Goal: Submit feedback/report problem

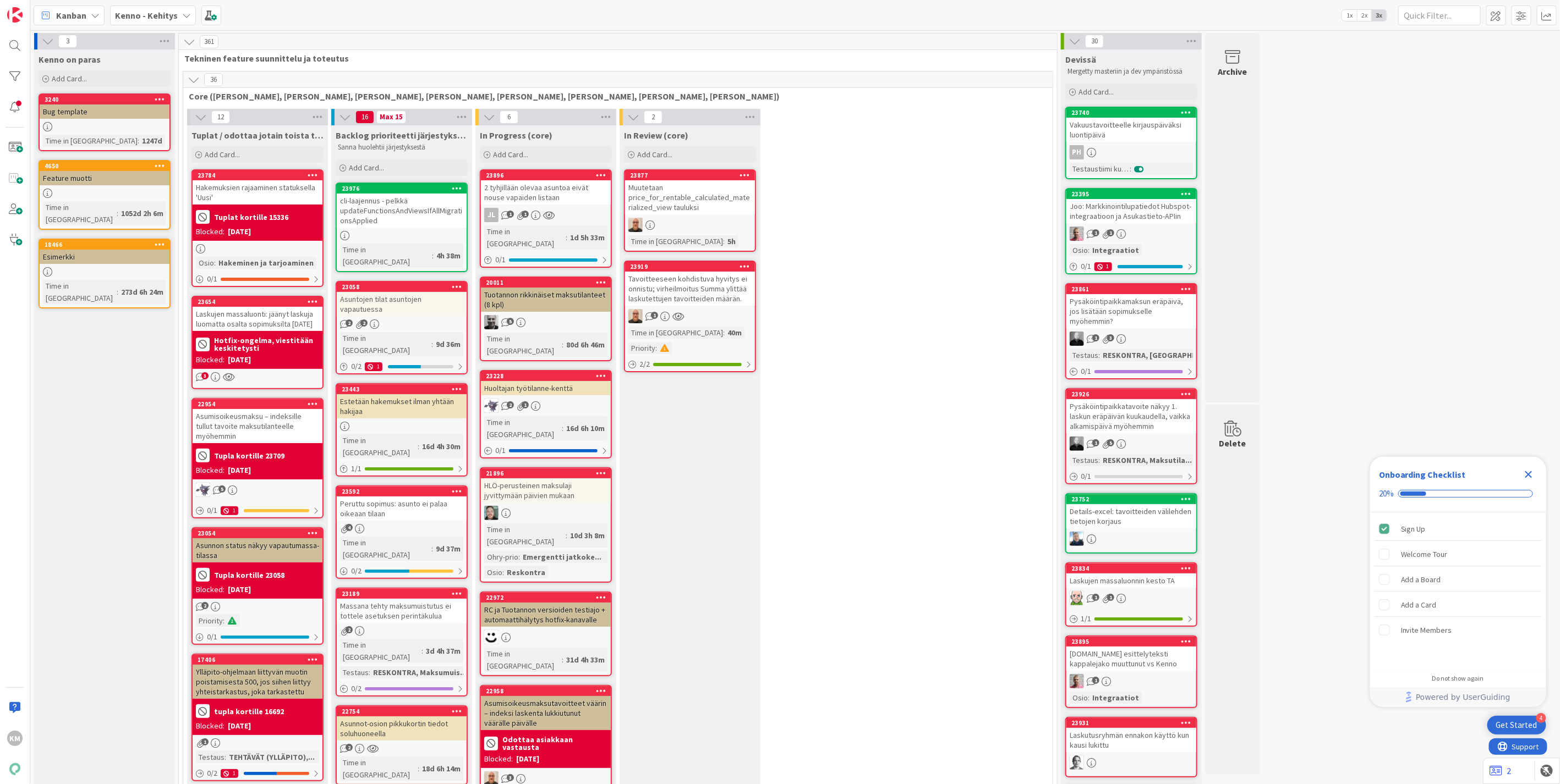
click at [162, 17] on b "Kenno - Kehitys" at bounding box center [147, 15] width 63 height 11
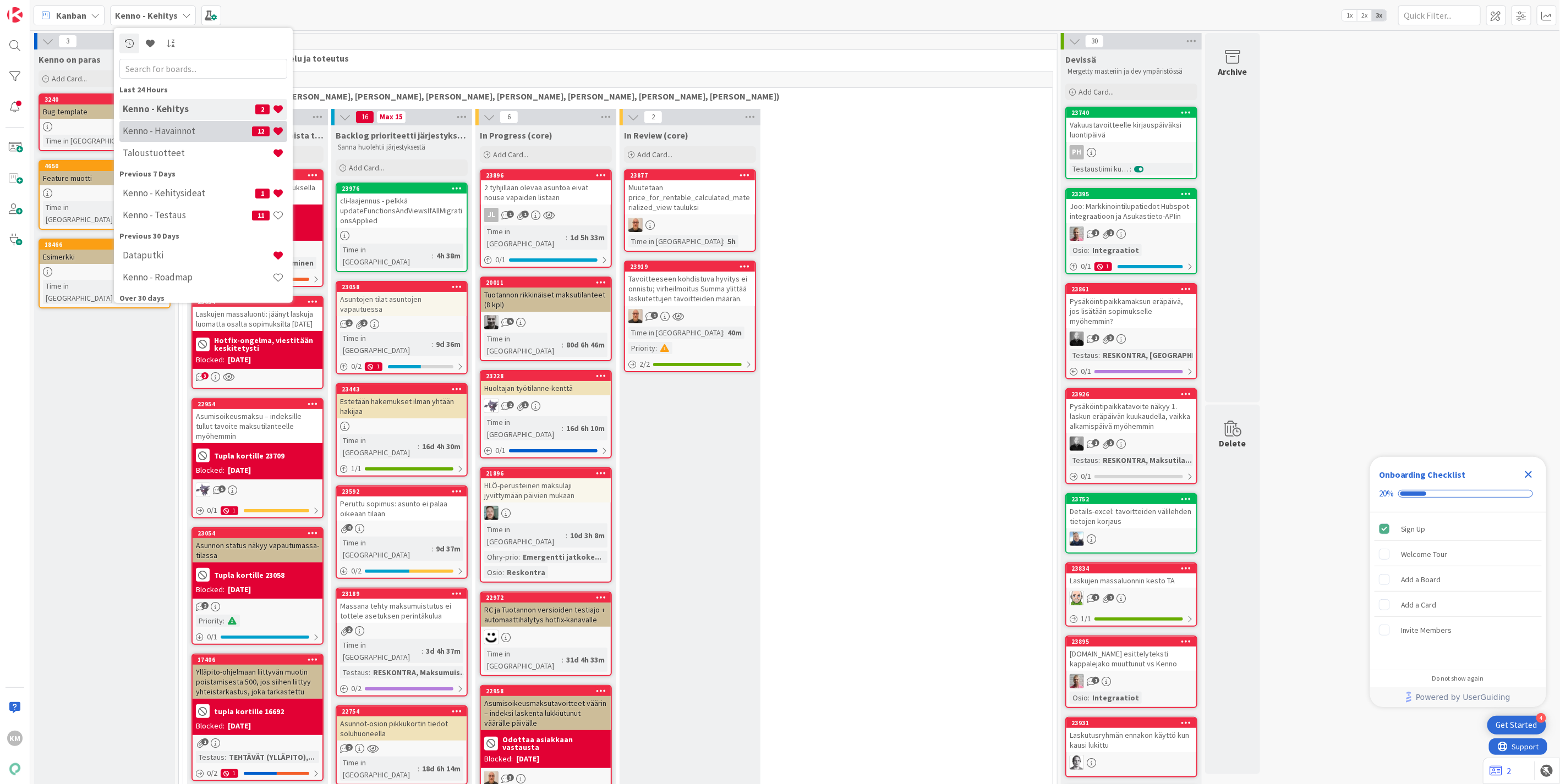
click at [168, 128] on h4 "Kenno - Havainnot" at bounding box center [187, 131] width 129 height 11
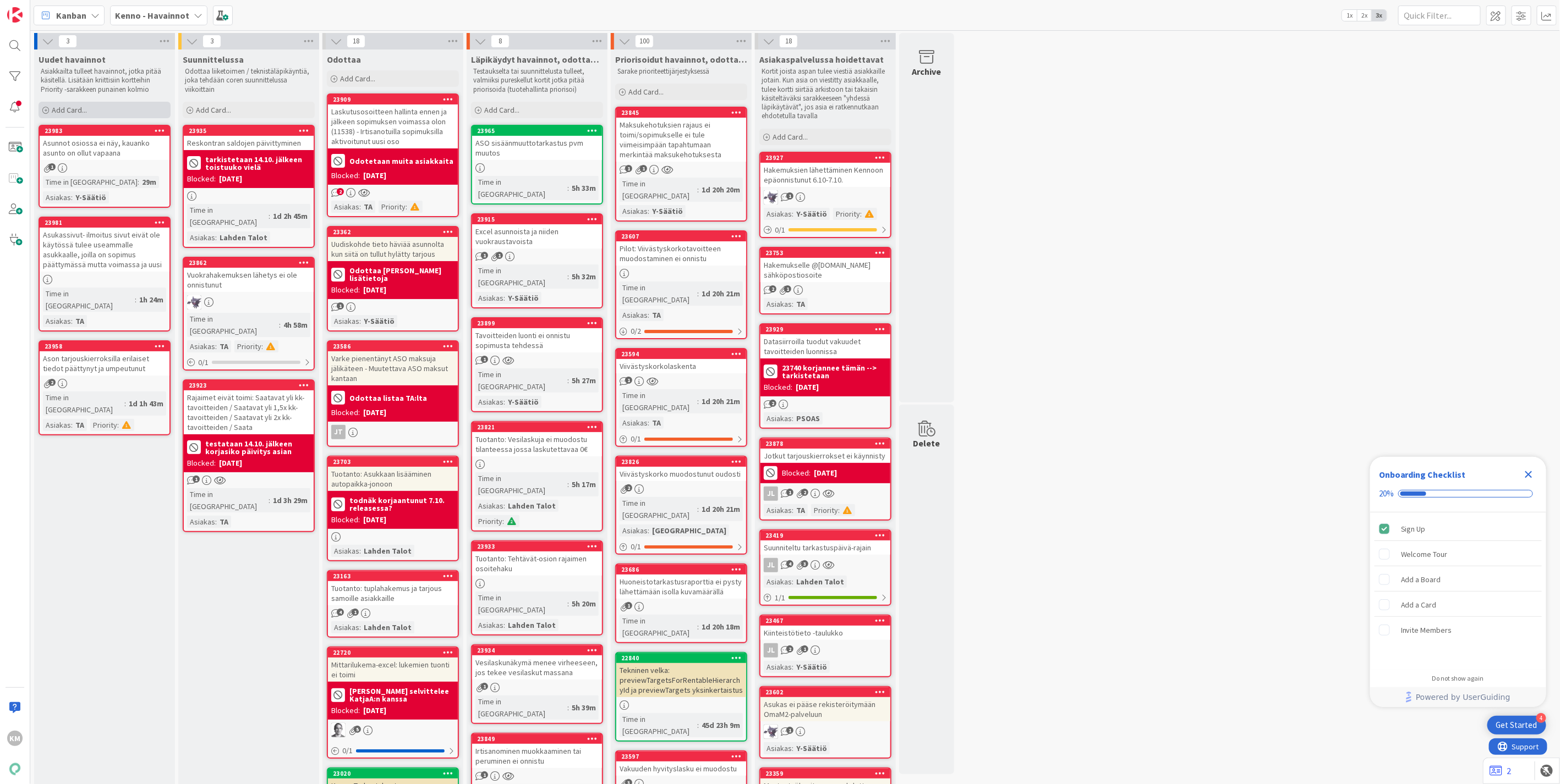
click at [86, 114] on div "Add Card..." at bounding box center [104, 110] width 132 height 17
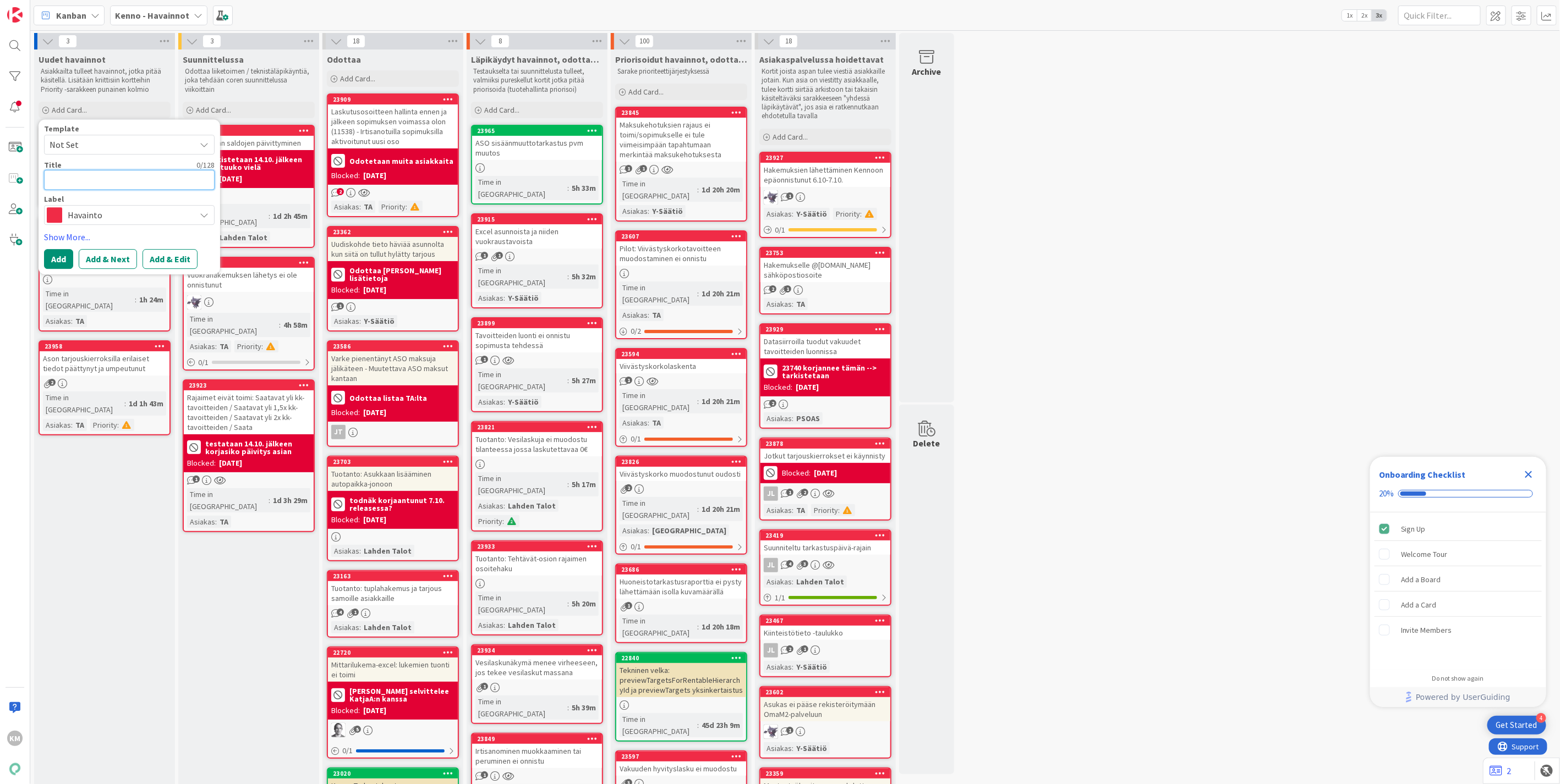
paste textarea "Saunamaksun eräpäivä muodostuu vääräksi"
type textarea "x"
type textarea "Saunamaksun eräpäivä muodostuu vääräksi"
click at [169, 266] on button "Add & Edit" at bounding box center [169, 272] width 55 height 20
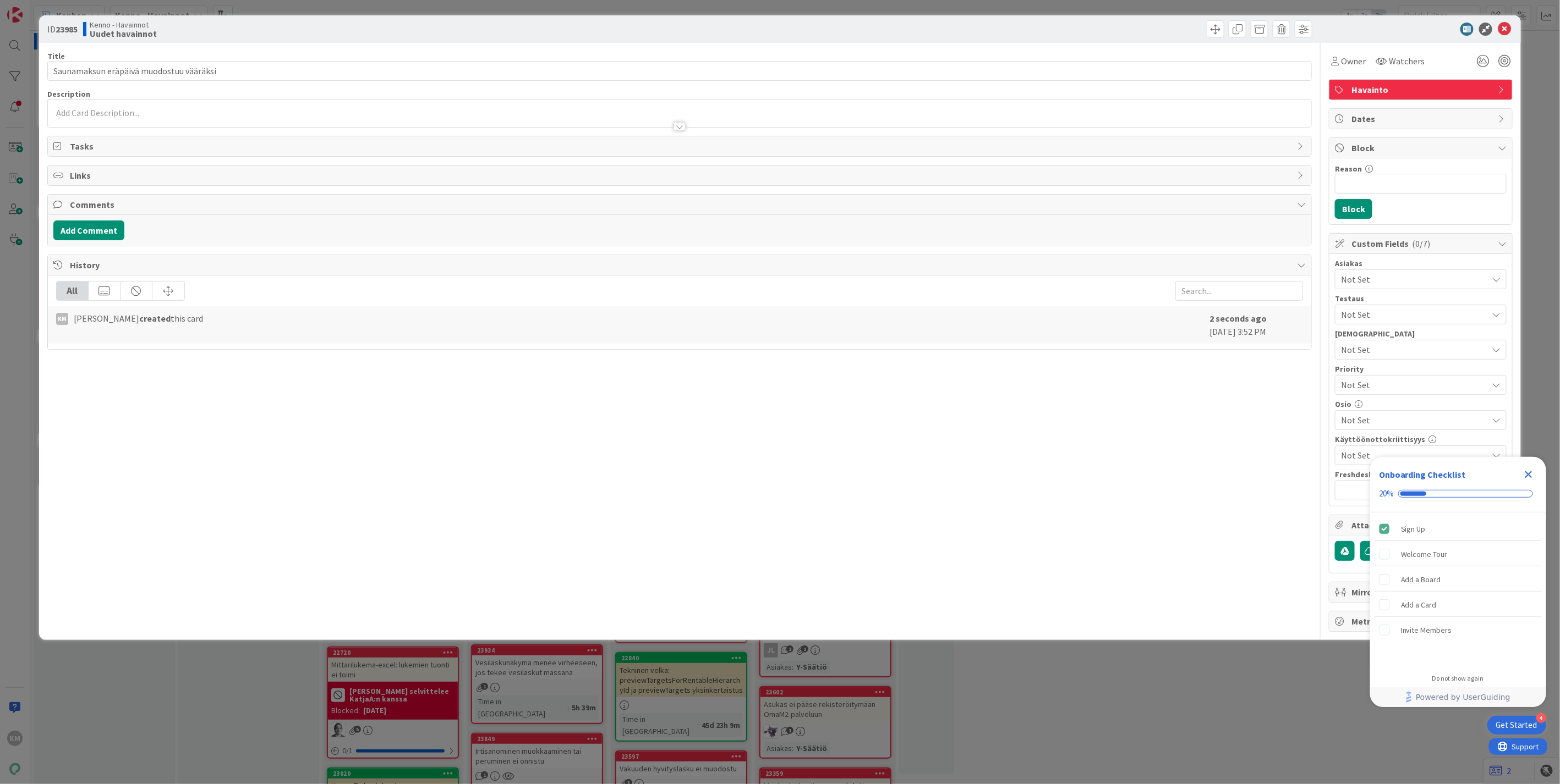
click at [98, 116] on div at bounding box center [680, 120] width 1263 height 11
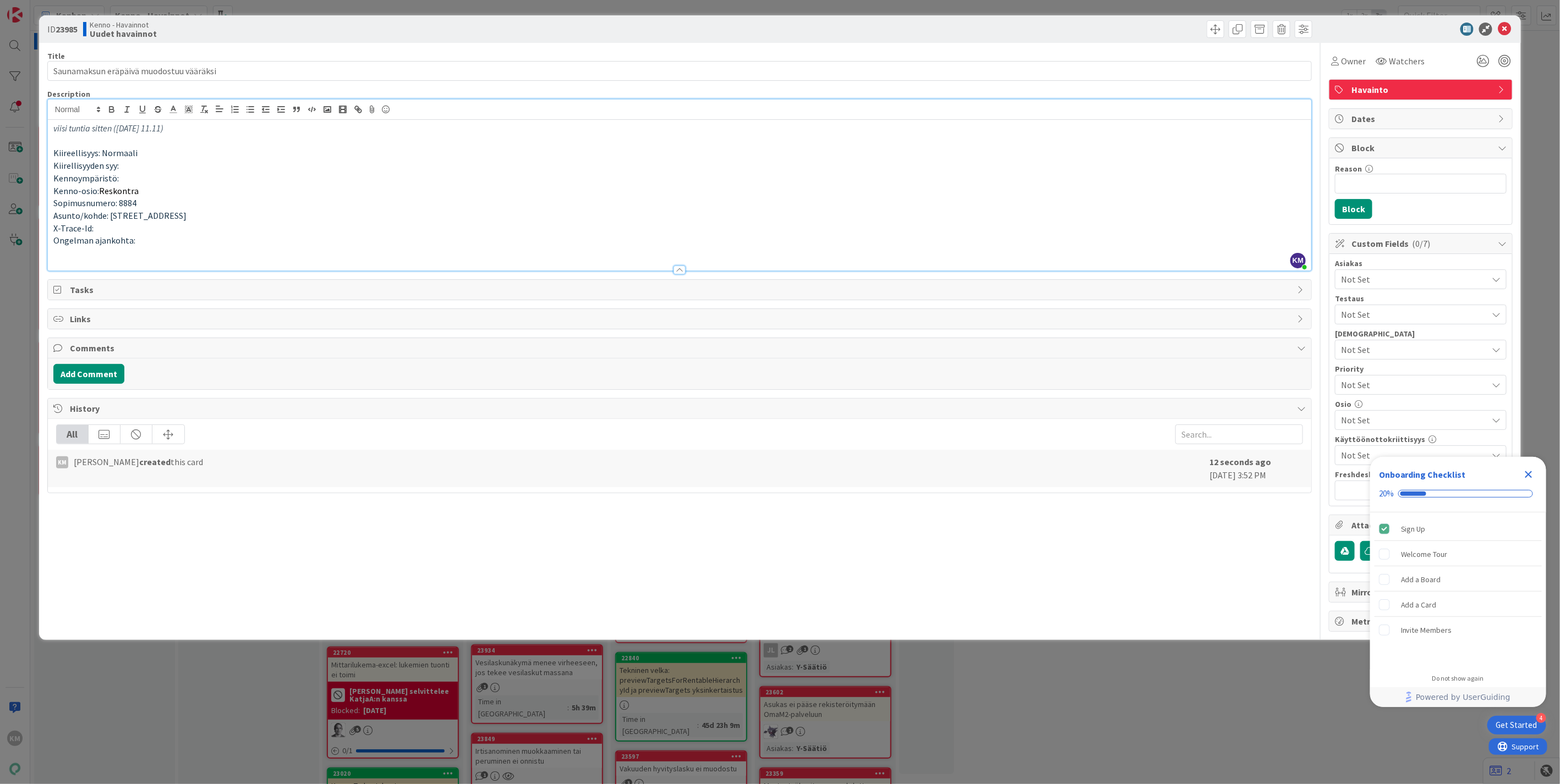
drag, startPoint x: 226, startPoint y: 127, endPoint x: 29, endPoint y: 122, distance: 197.1
click at [29, 122] on div "ID 23985 Kenno - Havainnot Uudet havainnot Title 39 / 128 Saunamaksun eräpäivä …" at bounding box center [780, 392] width 1560 height 784
click at [63, 138] on p at bounding box center [680, 141] width 1253 height 12
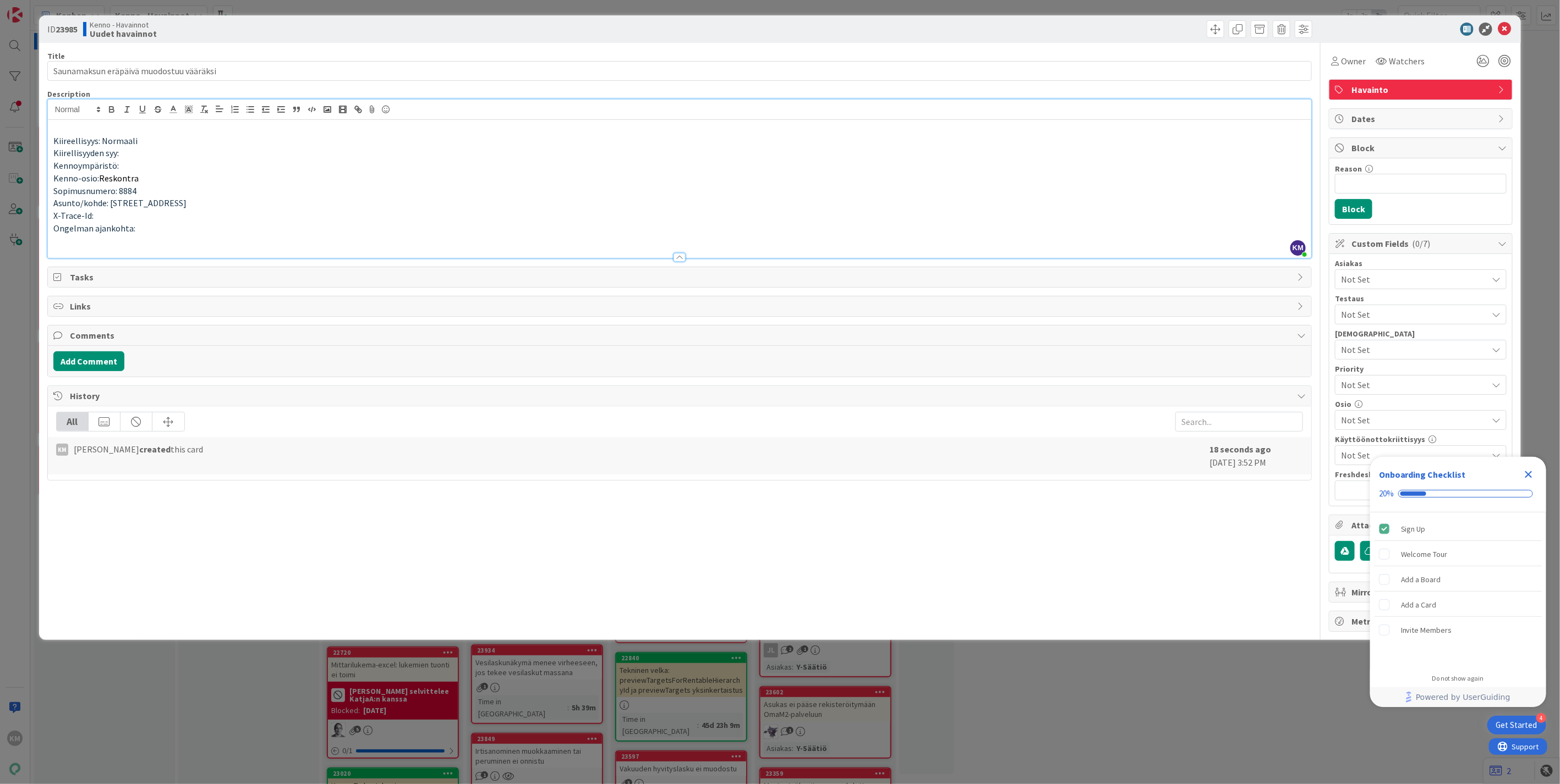
click at [76, 240] on p at bounding box center [680, 240] width 1253 height 12
drag, startPoint x: 73, startPoint y: 233, endPoint x: 60, endPoint y: 244, distance: 17.0
click at [60, 244] on p at bounding box center [680, 240] width 1253 height 12
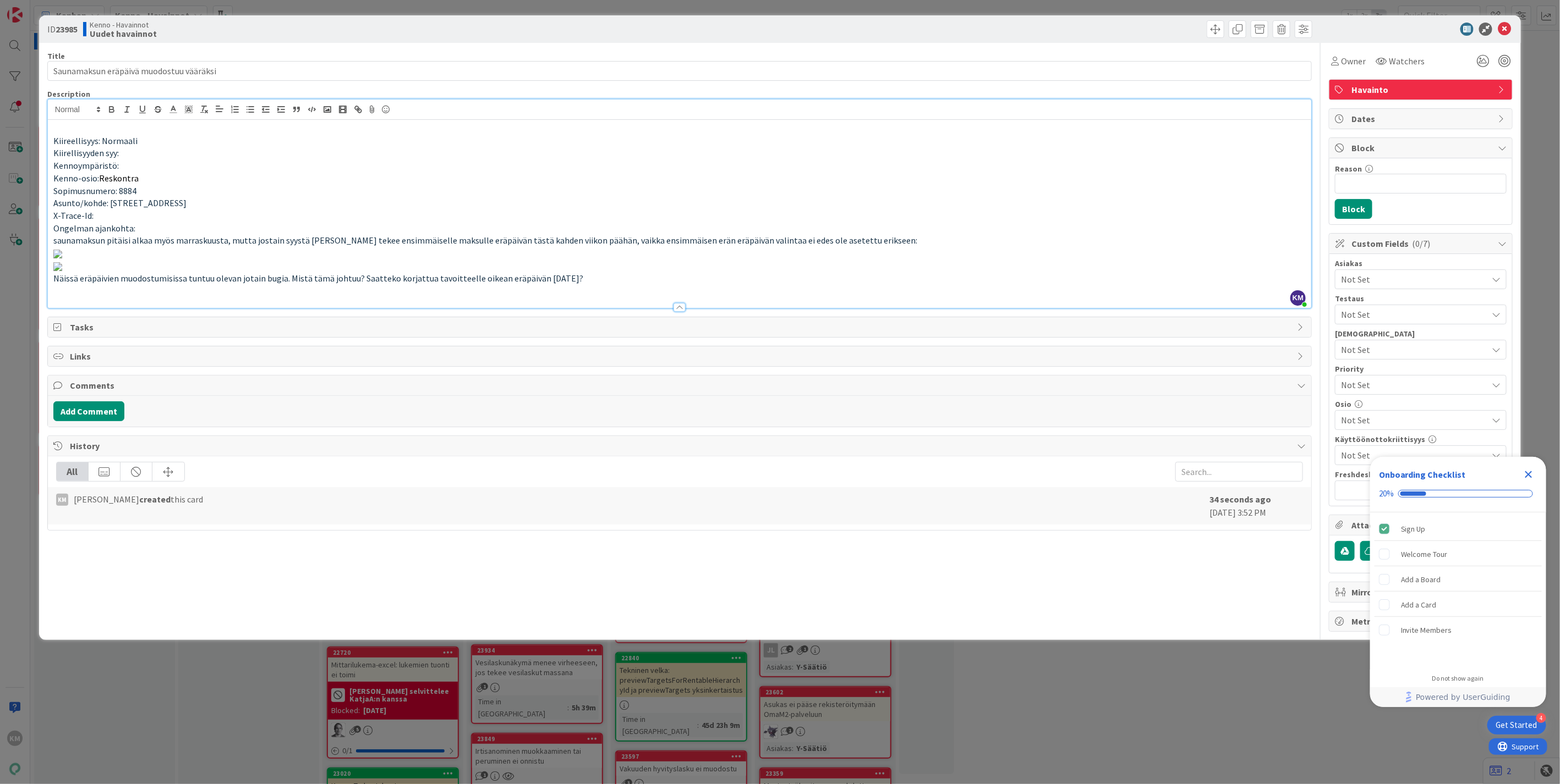
click at [62, 258] on img at bounding box center [58, 254] width 9 height 9
click at [608, 285] on p "Näissä eräpäivien muodostumisissa tuntuu olevan jotain bugia. Mistä tämä johtuu…" at bounding box center [680, 279] width 1253 height 12
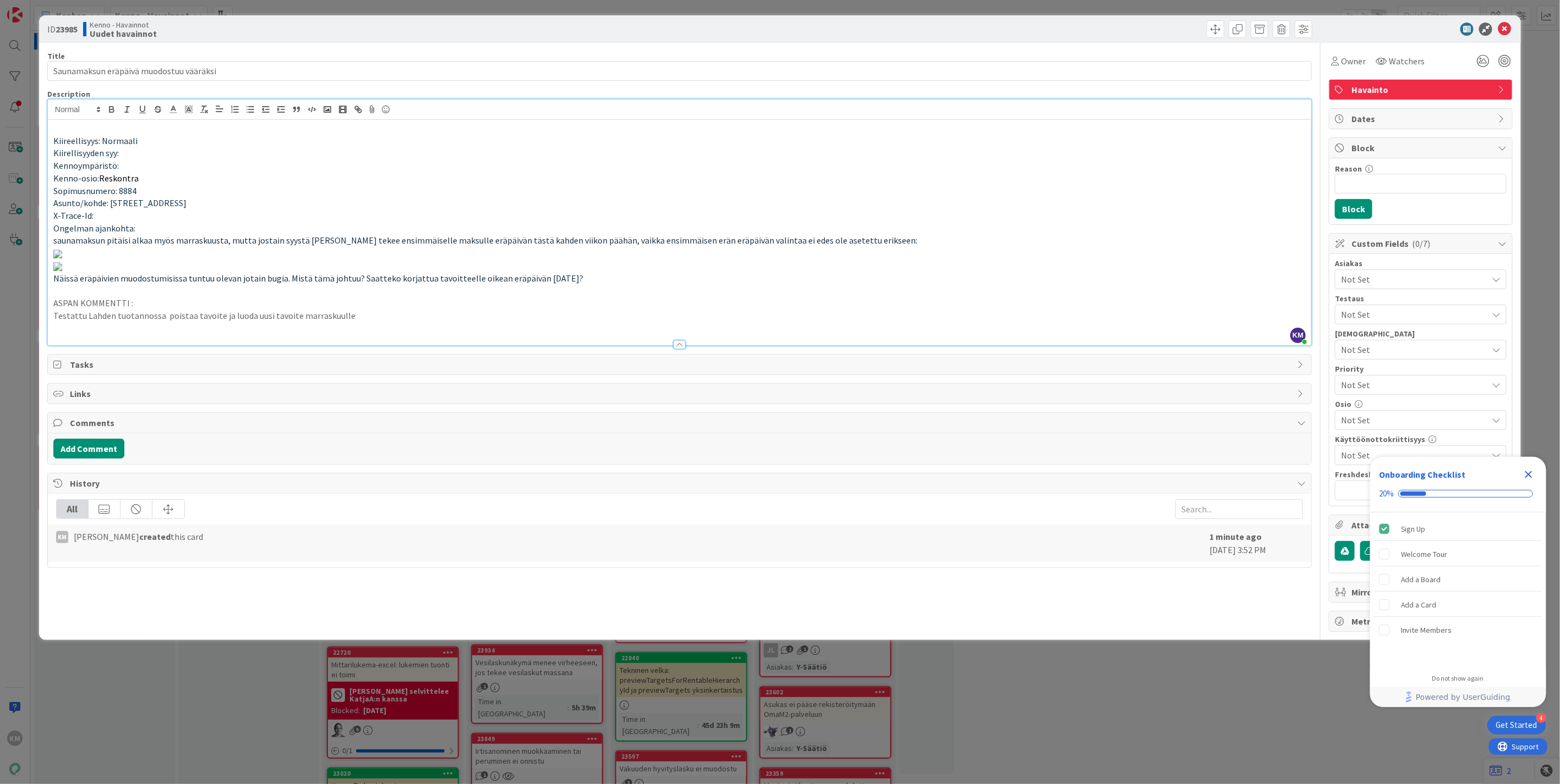
click at [190, 322] on p "Testattu Lahden tuotannossa poistaa tavoite ja luoda uusi tavoite marraskuulle" at bounding box center [680, 316] width 1253 height 12
click at [413, 310] on p "ASPAN KOMMENTTI :" at bounding box center [680, 303] width 1253 height 12
click at [404, 322] on p "Testattu Lahden tuotannossa poistaa virheellinen tavoite ja luoda uusi tavoite …" at bounding box center [680, 316] width 1253 height 12
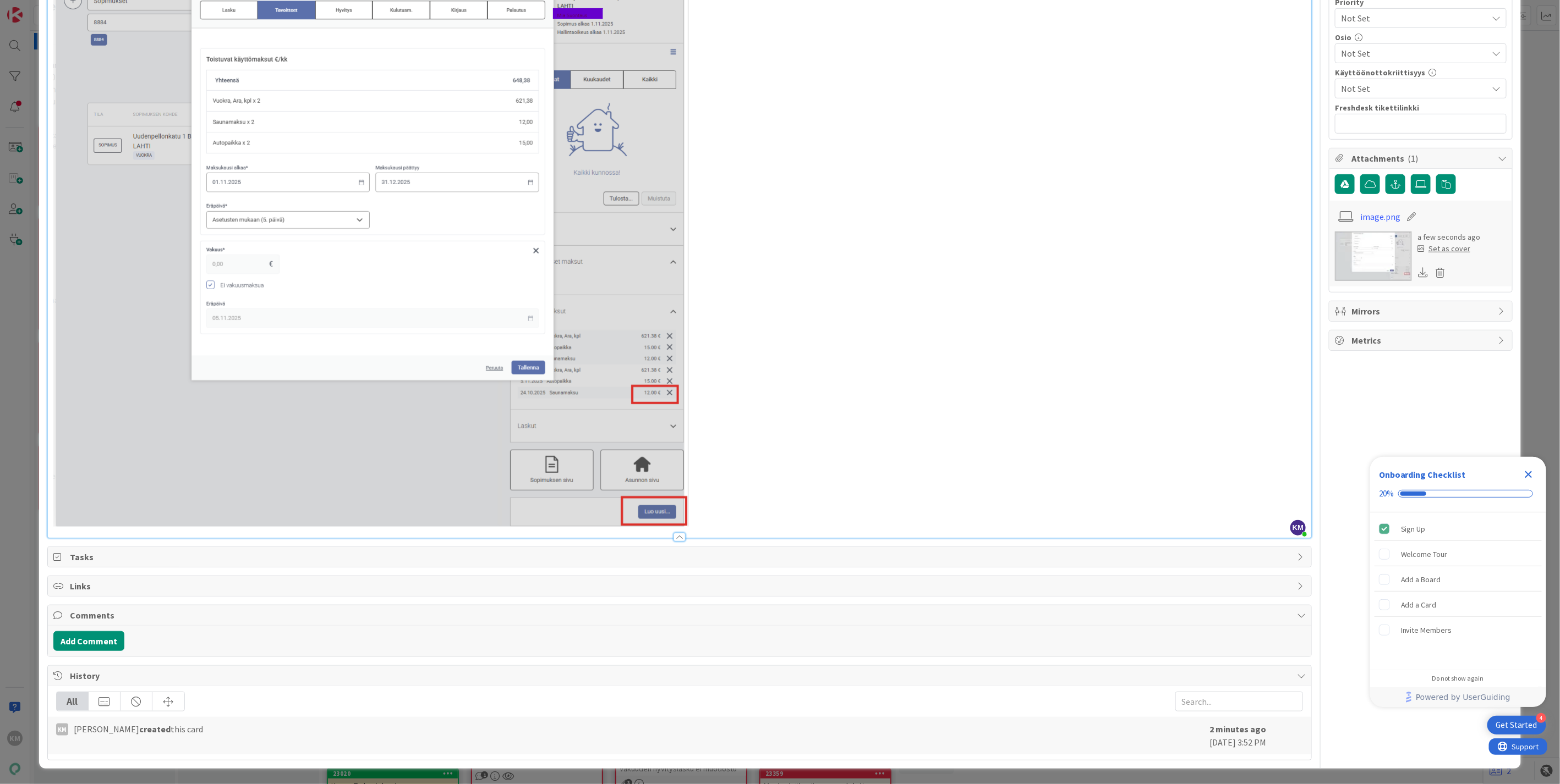
scroll to position [964, 0]
click at [89, 651] on button "Add Comment" at bounding box center [88, 641] width 71 height 20
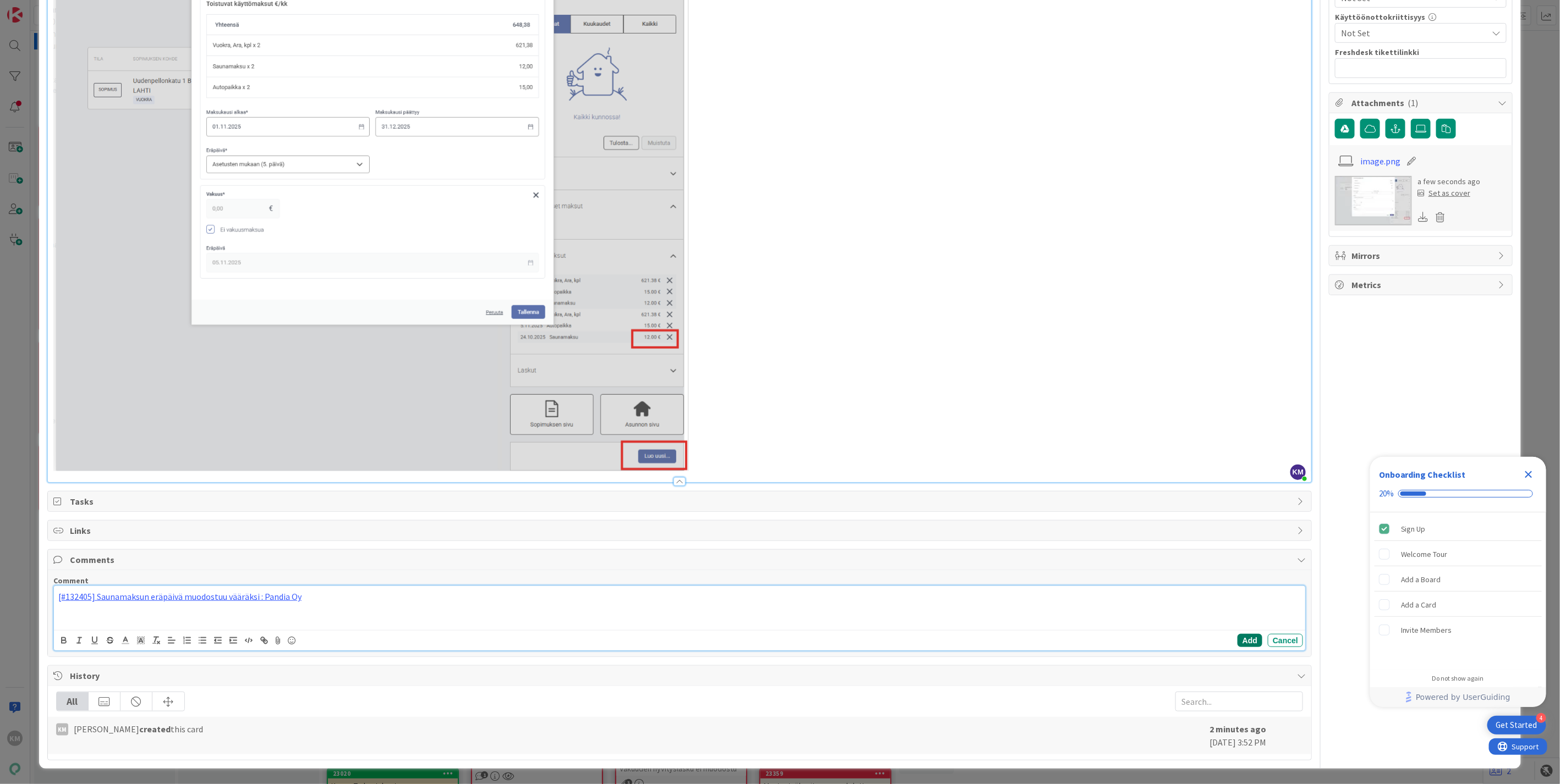
click at [1238, 648] on button "Add" at bounding box center [1250, 640] width 24 height 13
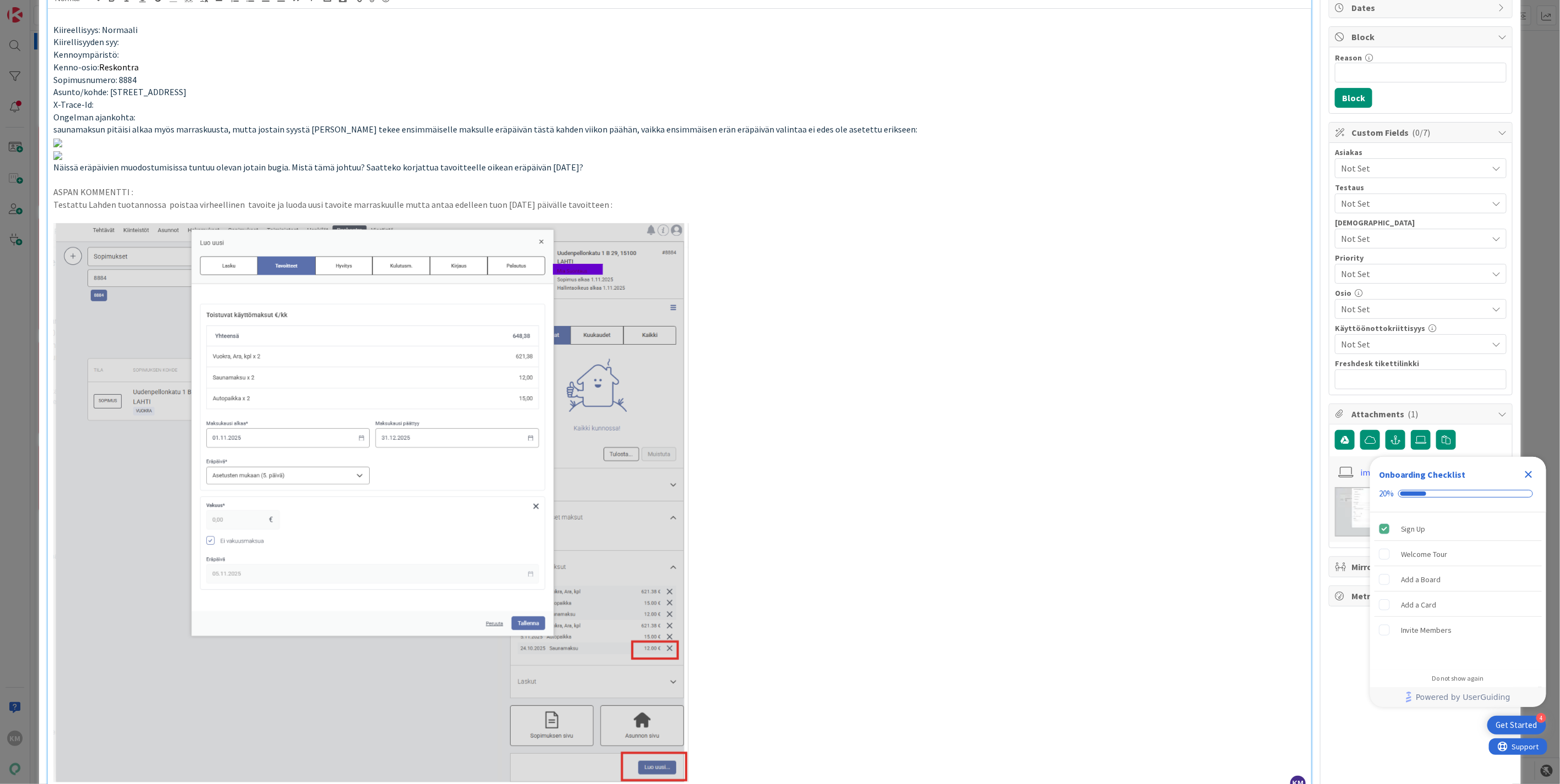
scroll to position [0, 0]
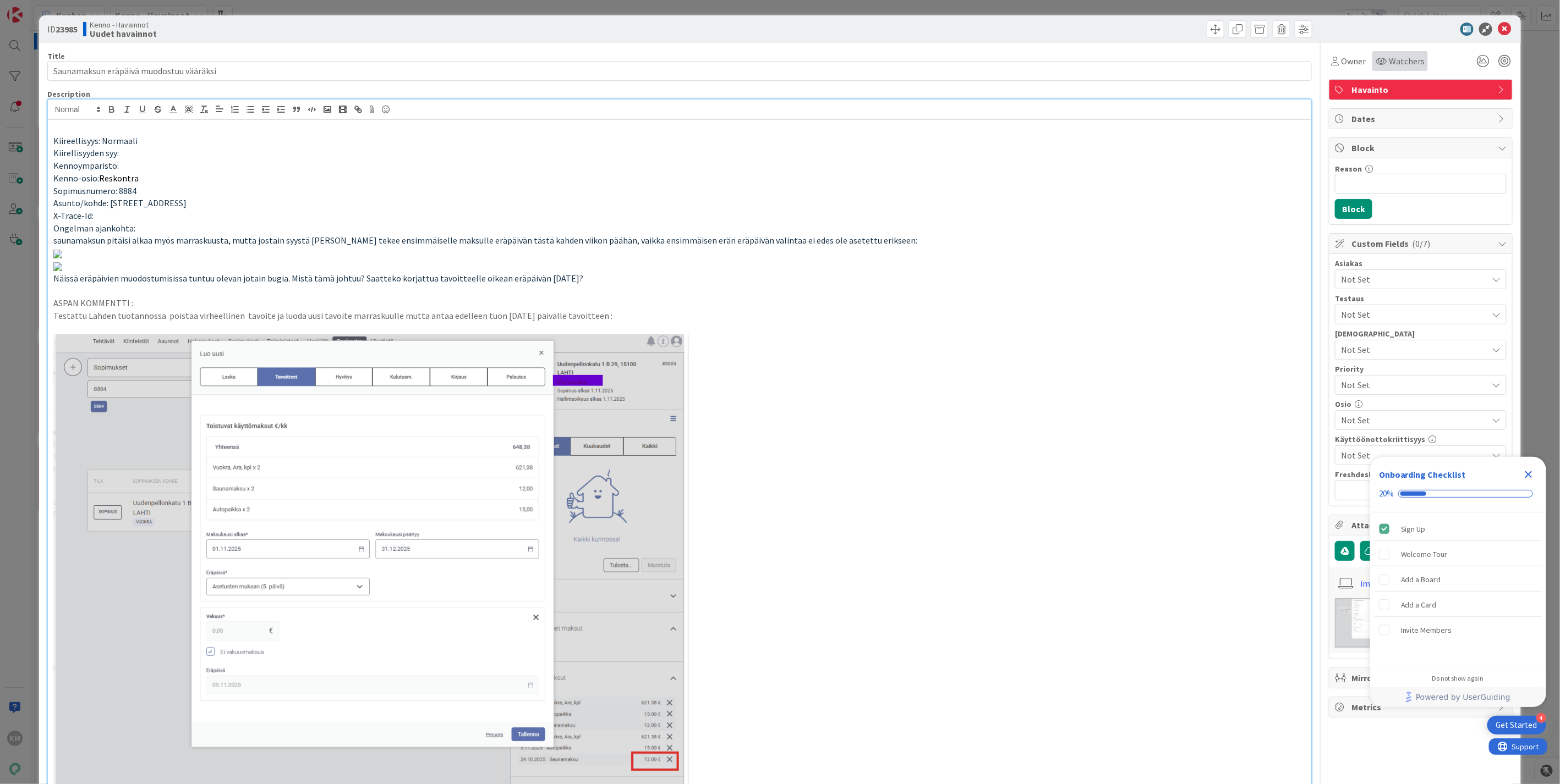
click at [1392, 53] on div "Watchers" at bounding box center [1400, 61] width 56 height 20
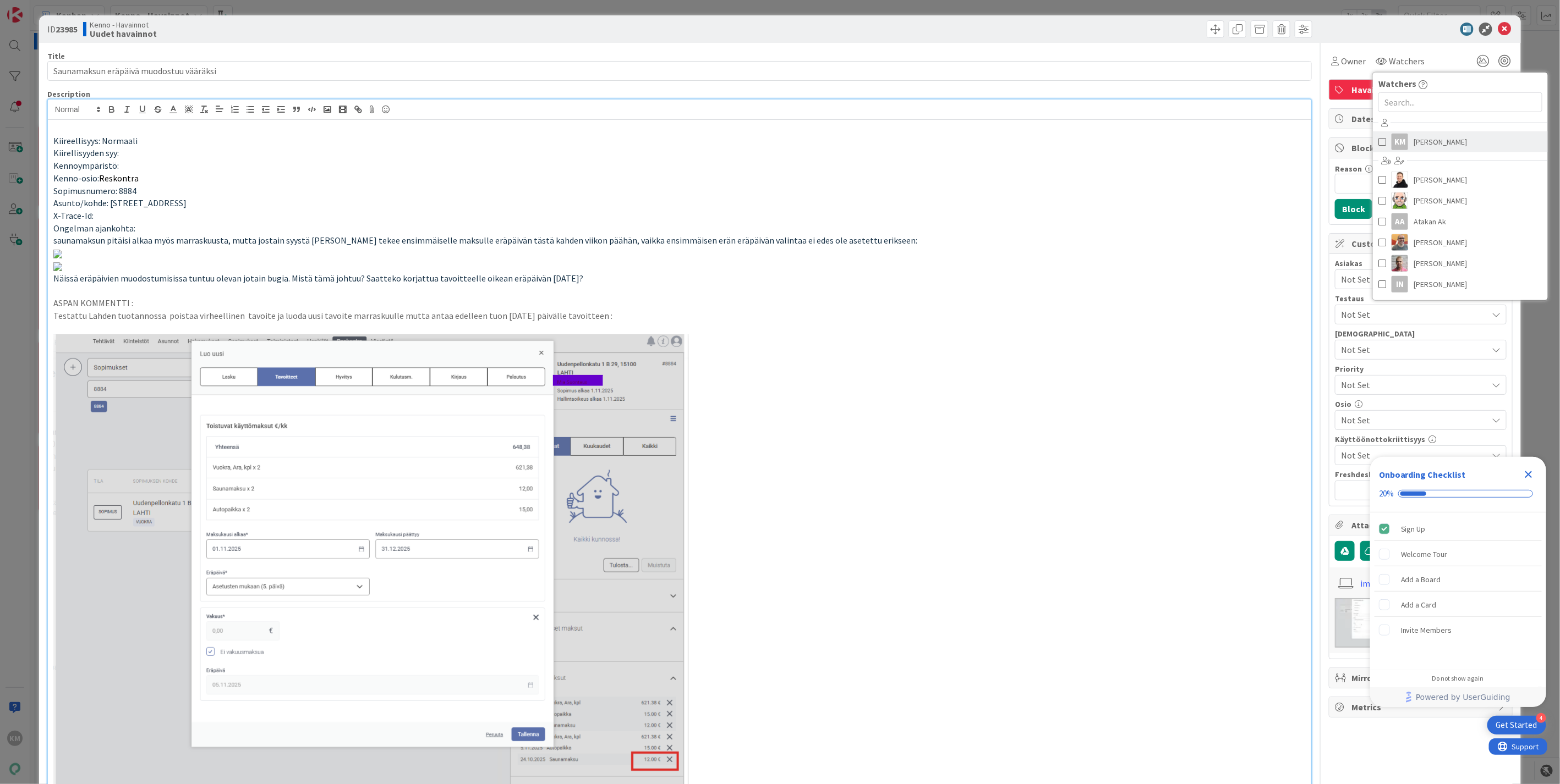
click at [1420, 146] on span "[PERSON_NAME]" at bounding box center [1439, 141] width 53 height 17
click at [1213, 120] on div "Kiireellisyys: Normaali Kiirellisyyden syy: Kennoympäristö: Kenno-osio: Reskont…" at bounding box center [680, 512] width 1263 height 785
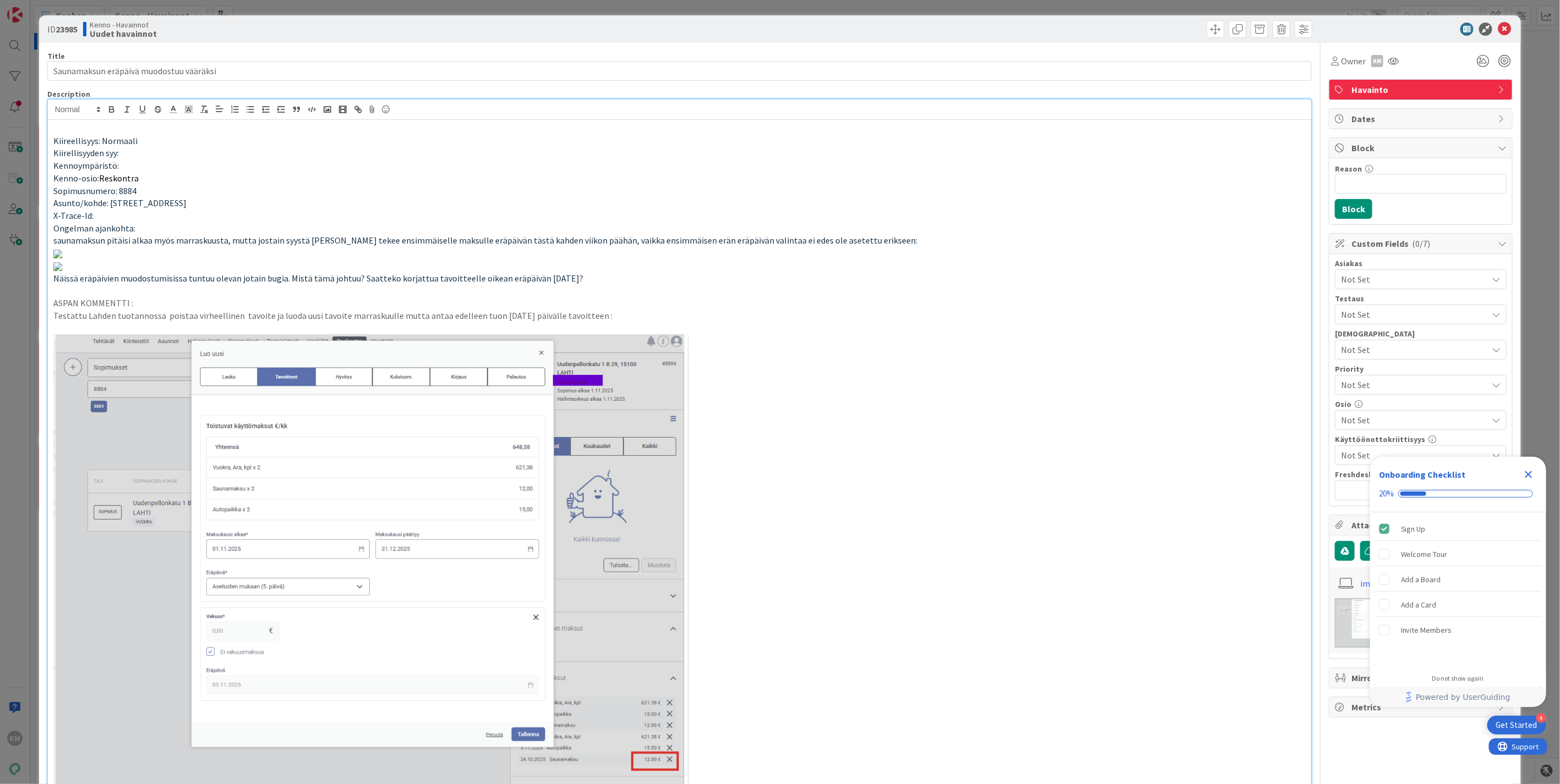
click at [1431, 274] on span "Not Set" at bounding box center [1414, 279] width 147 height 13
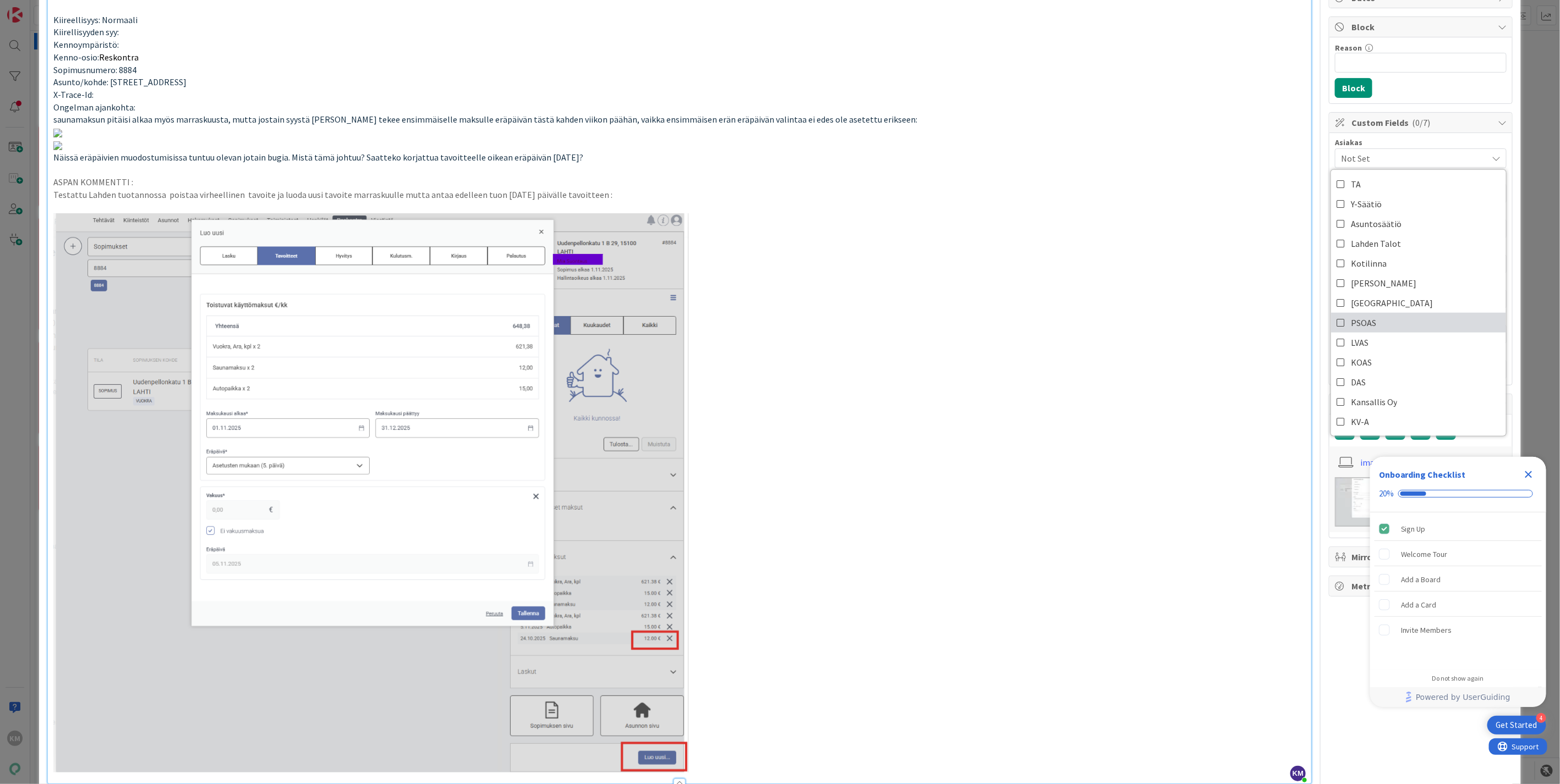
scroll to position [122, 0]
click at [1398, 237] on link "Lahden Talot" at bounding box center [1418, 242] width 175 height 20
click at [1163, 137] on p at bounding box center [680, 131] width 1253 height 12
click at [1527, 470] on icon "Close Checklist" at bounding box center [1529, 474] width 13 height 13
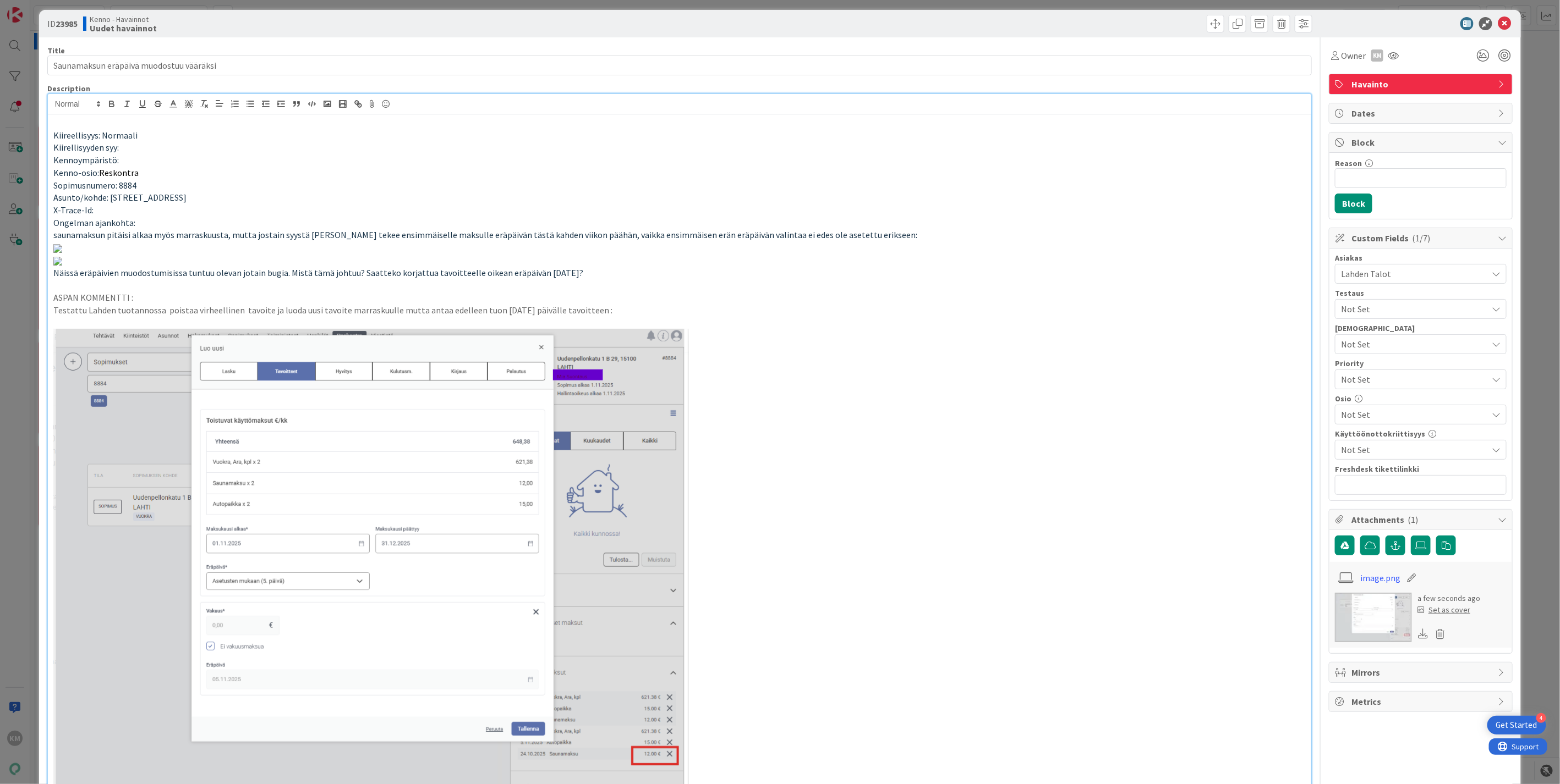
scroll to position [0, 0]
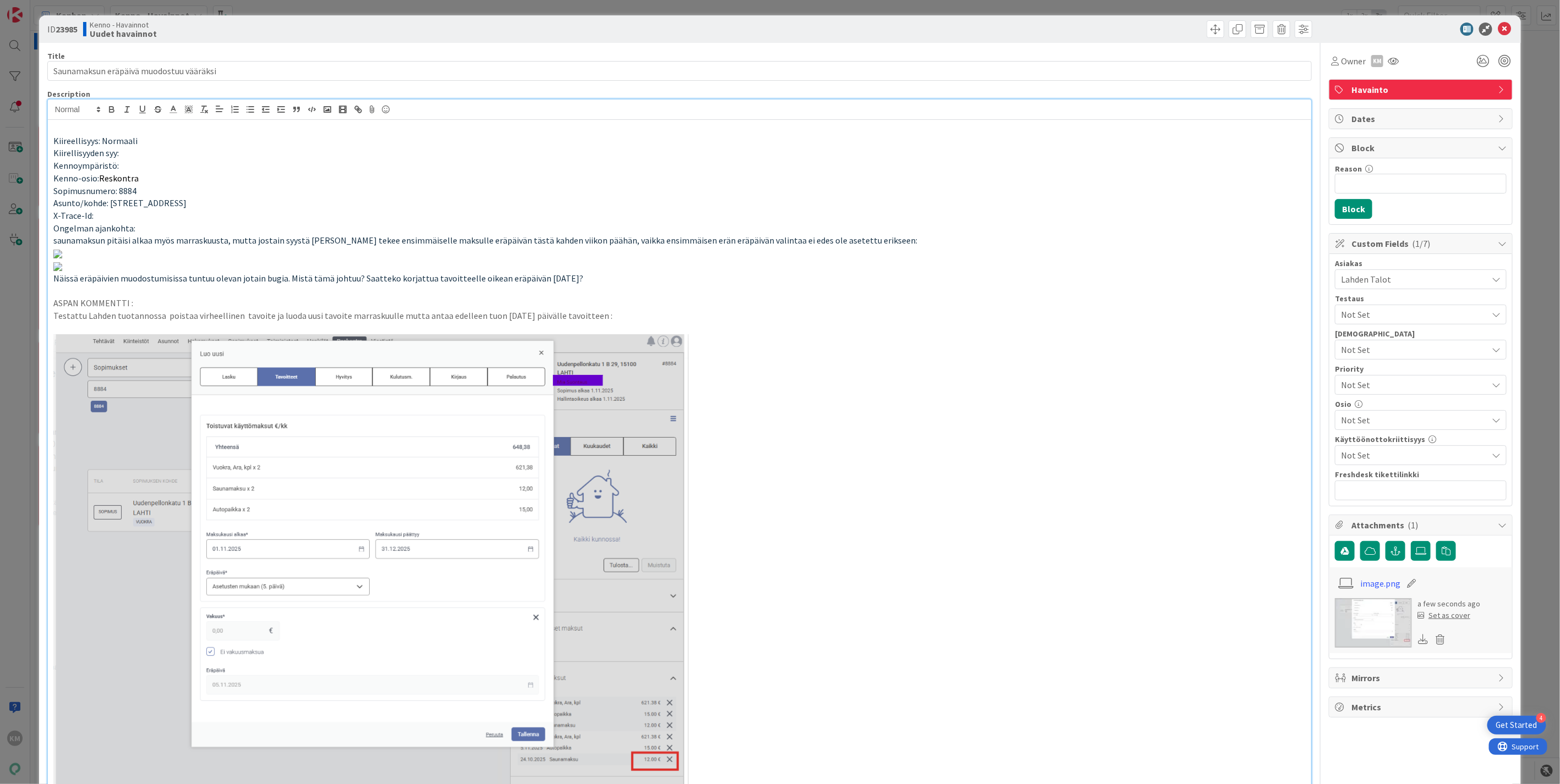
click at [64, 28] on b "23985" at bounding box center [66, 29] width 22 height 11
copy b "23985"
click at [1498, 25] on icon at bounding box center [1504, 29] width 13 height 13
